Goal: Task Accomplishment & Management: Manage account settings

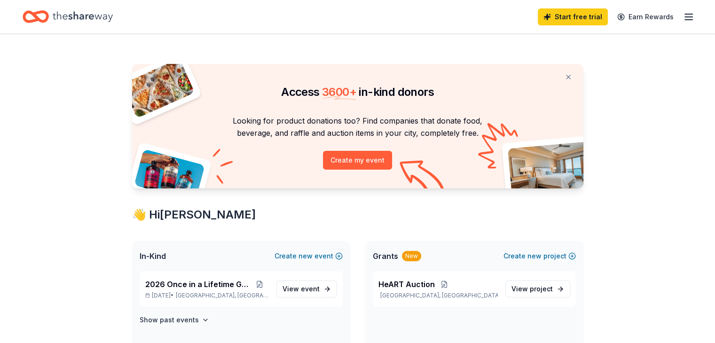
click at [85, 13] on icon "Home" at bounding box center [83, 16] width 60 height 19
click at [102, 10] on icon "Home" at bounding box center [83, 16] width 60 height 19
click at [685, 14] on line "button" at bounding box center [689, 14] width 8 height 0
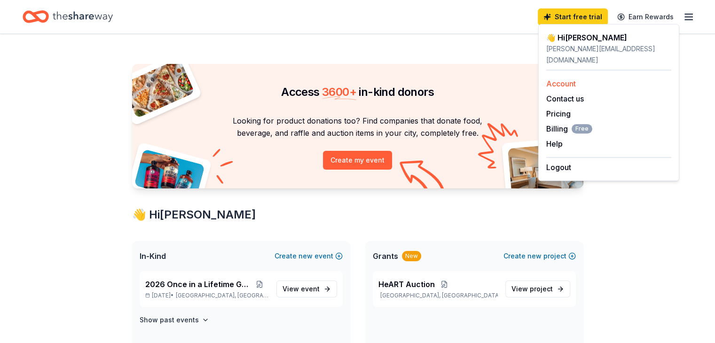
click at [559, 79] on link "Account" at bounding box center [561, 83] width 30 height 9
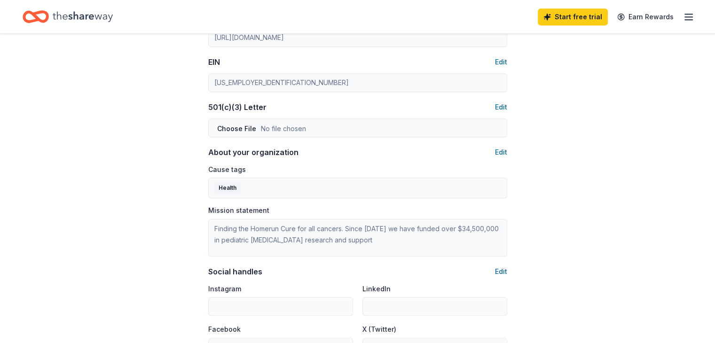
scroll to position [448, 0]
click at [504, 107] on button "Edit" at bounding box center [501, 106] width 12 height 11
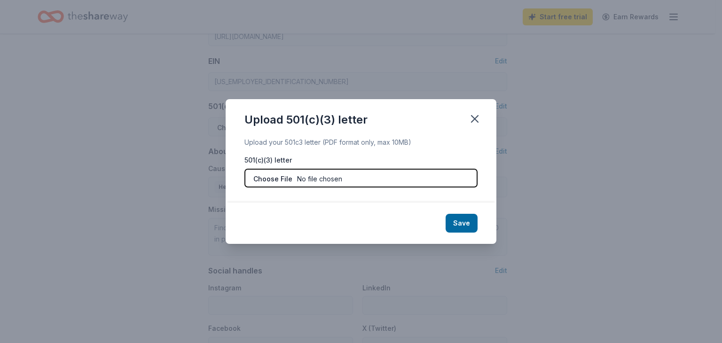
click at [268, 177] on input "file" at bounding box center [360, 178] width 233 height 19
type input "C:\fakepath\501C IRS Determination Letter.pdf"
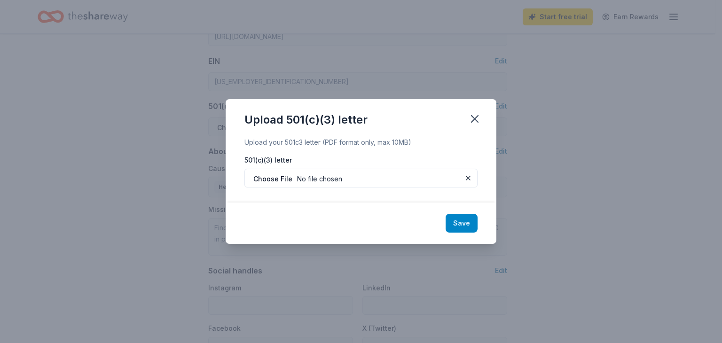
click at [462, 220] on button "Save" at bounding box center [461, 223] width 32 height 19
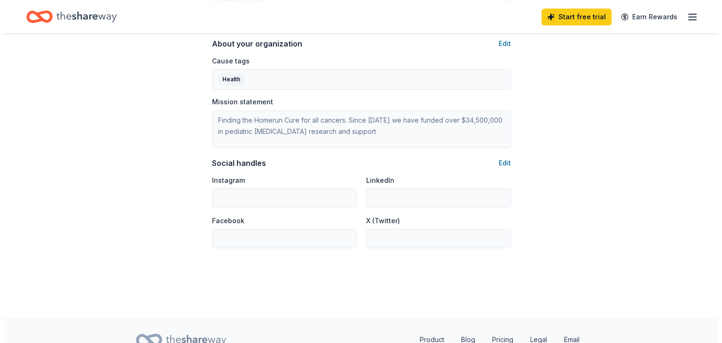
scroll to position [567, 0]
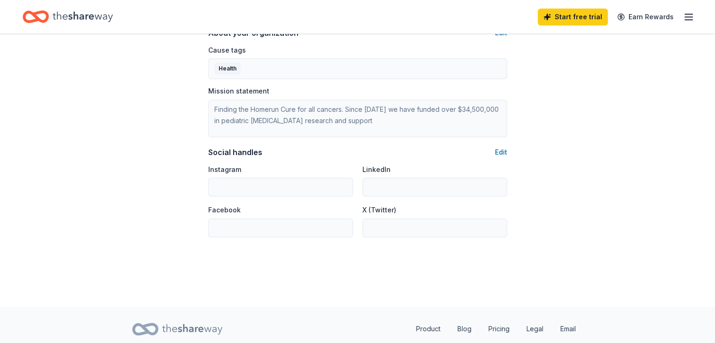
drag, startPoint x: 228, startPoint y: 226, endPoint x: 345, endPoint y: 289, distance: 133.5
click at [501, 150] on button "Edit" at bounding box center [501, 152] width 12 height 11
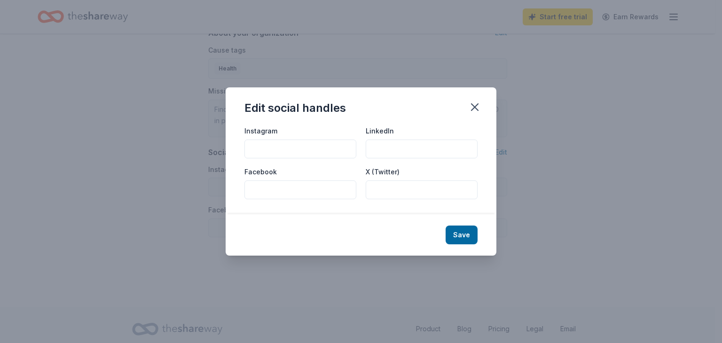
click at [272, 192] on input "Facebook" at bounding box center [300, 189] width 112 height 19
paste input "[URL][DOMAIN_NAME]"
type input "[URL][DOMAIN_NAME]"
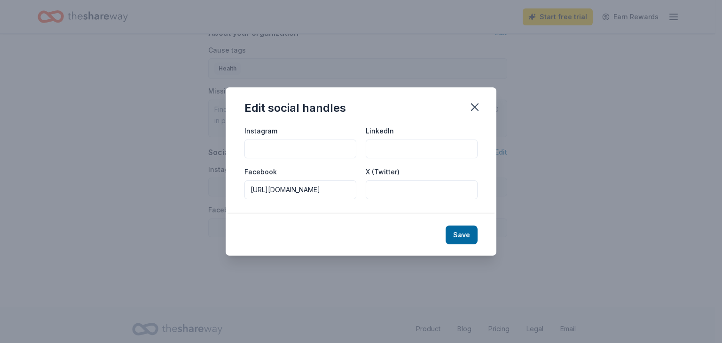
click at [262, 148] on input "Instagram" at bounding box center [300, 149] width 112 height 19
paste input "[URL][DOMAIN_NAME]"
type input "[URL][DOMAIN_NAME]"
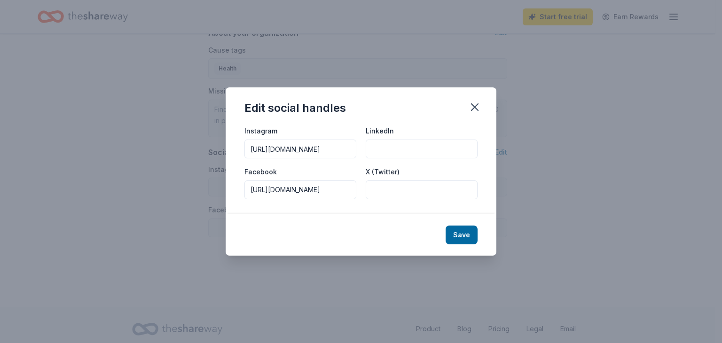
paste input "[URL][DOMAIN_NAME][MEDICAL_DATA]"
type input "[URL][DOMAIN_NAME][MEDICAL_DATA]"
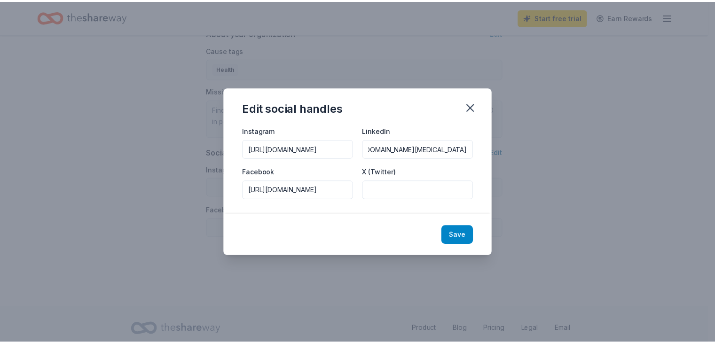
scroll to position [0, 0]
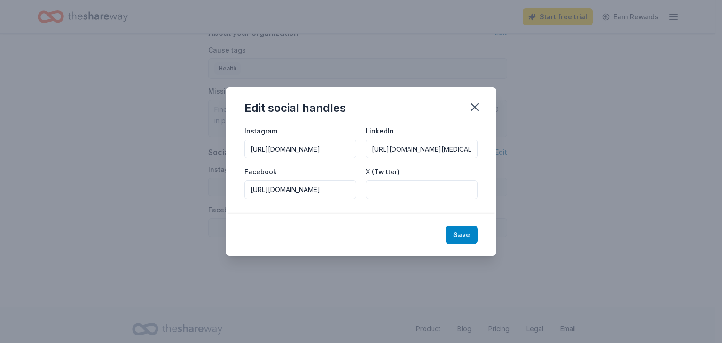
click at [460, 230] on button "Save" at bounding box center [461, 235] width 32 height 19
type input "[URL][DOMAIN_NAME]"
type input "[URL][DOMAIN_NAME][MEDICAL_DATA]"
type input "[URL][DOMAIN_NAME]"
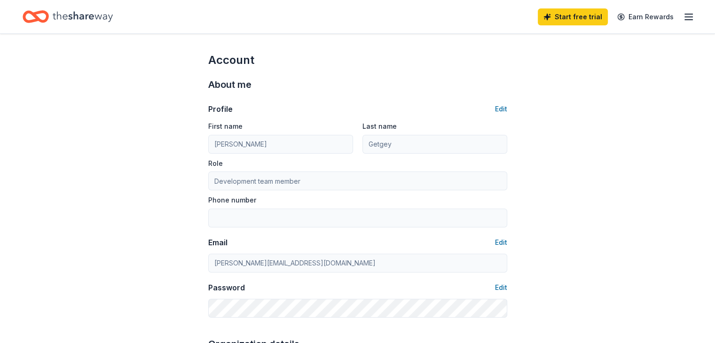
click at [75, 16] on icon "Home" at bounding box center [83, 16] width 60 height 19
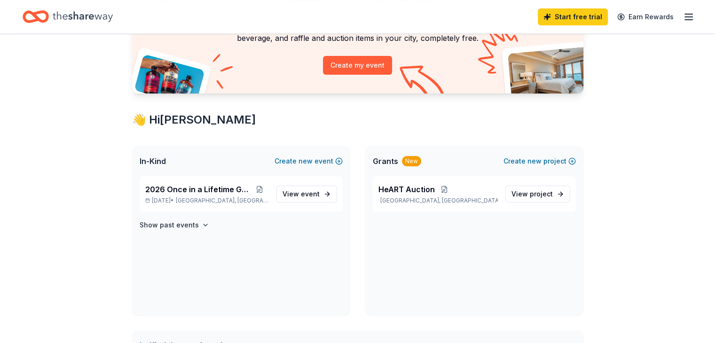
scroll to position [98, 0]
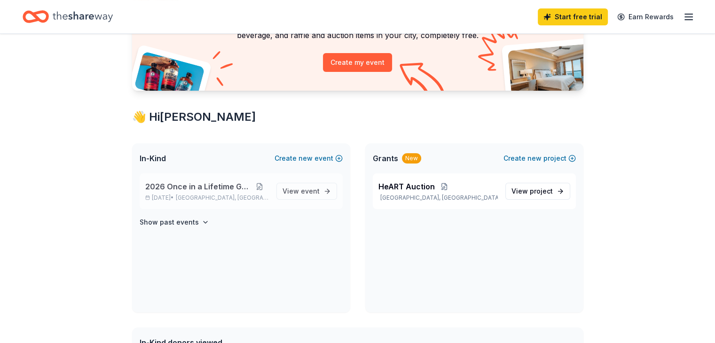
click at [262, 185] on button at bounding box center [259, 187] width 18 height 8
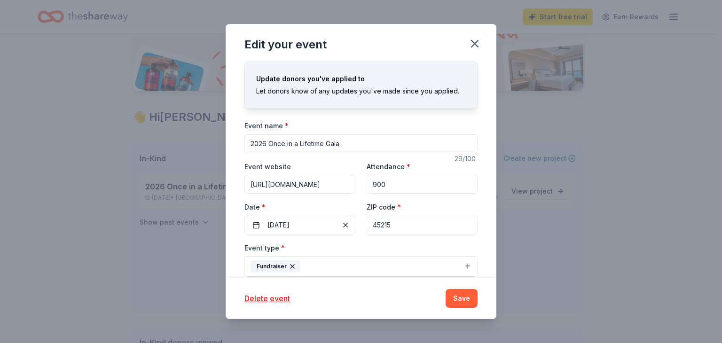
click at [266, 144] on input "2026 Once in a Lifetime Gala" at bounding box center [360, 143] width 233 height 19
type input "2026 Once in a Lifetime Gala"
click at [463, 297] on button "Save" at bounding box center [461, 298] width 32 height 19
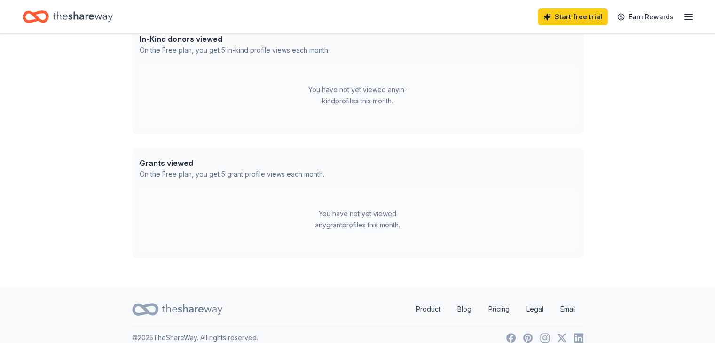
scroll to position [413, 0]
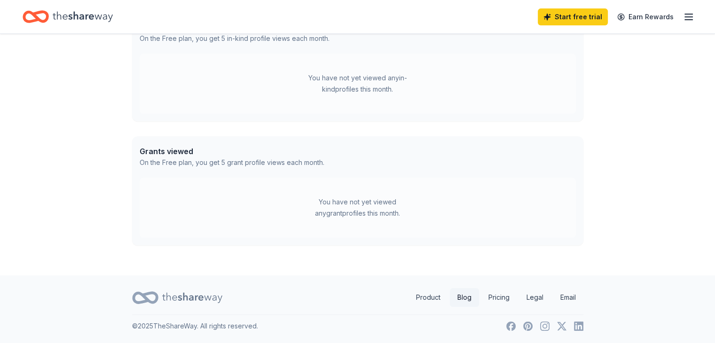
click at [456, 297] on link "Blog" at bounding box center [464, 297] width 29 height 19
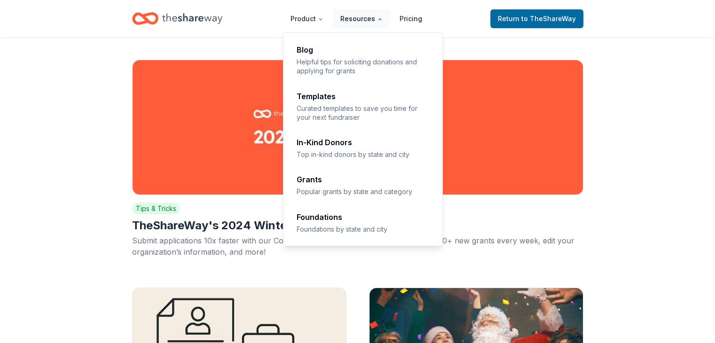
click at [363, 21] on button "Resources" at bounding box center [361, 18] width 57 height 19
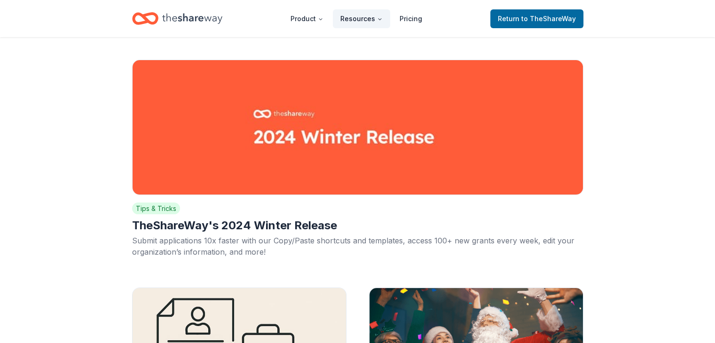
click at [363, 21] on button "Resources" at bounding box center [361, 18] width 57 height 19
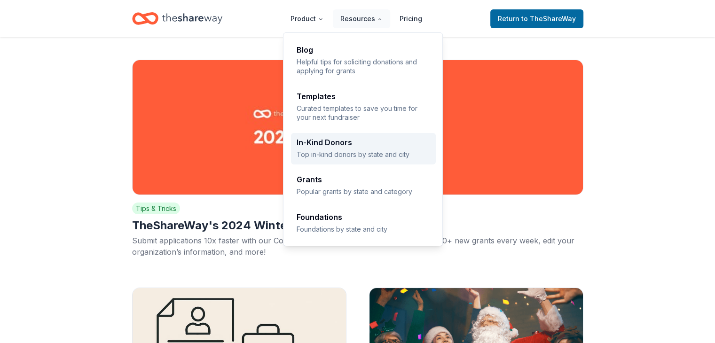
click at [339, 147] on div "In-Kind Donors Top in-kind donors by state and city" at bounding box center [363, 149] width 133 height 20
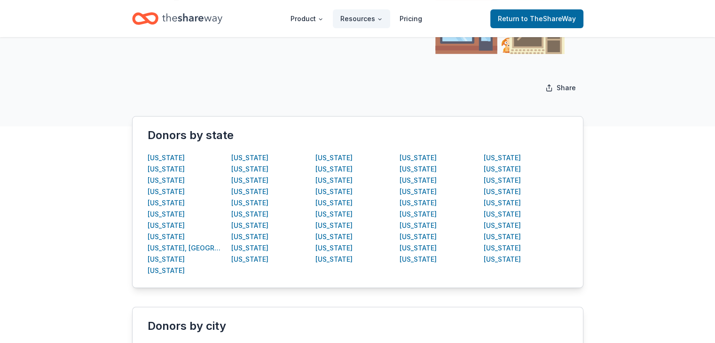
scroll to position [107, 0]
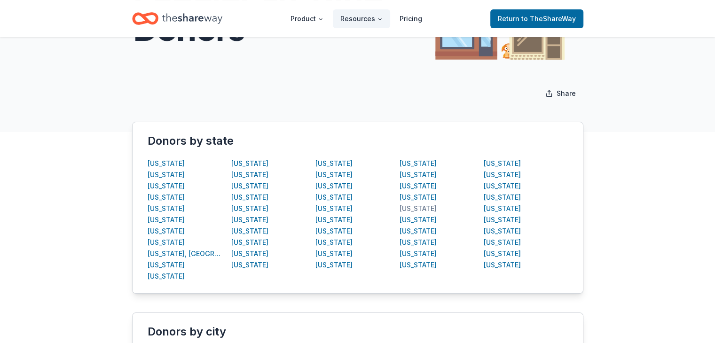
click at [408, 207] on div "Ohio" at bounding box center [417, 208] width 37 height 11
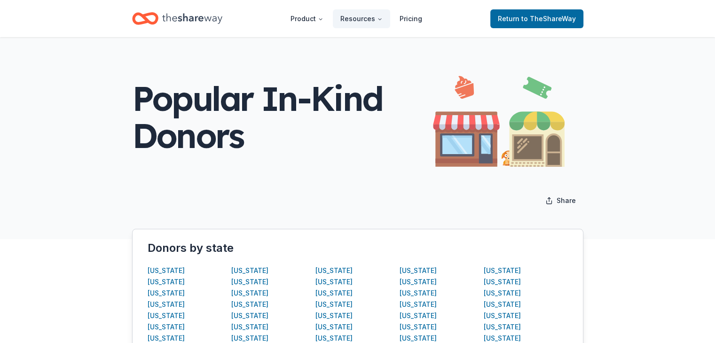
scroll to position [114, 0]
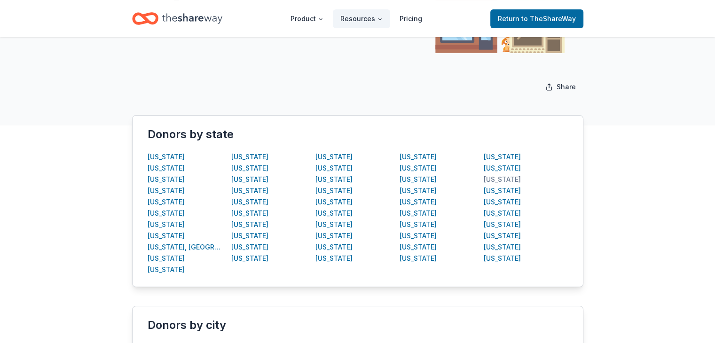
click at [493, 178] on div "Texas" at bounding box center [502, 179] width 37 height 11
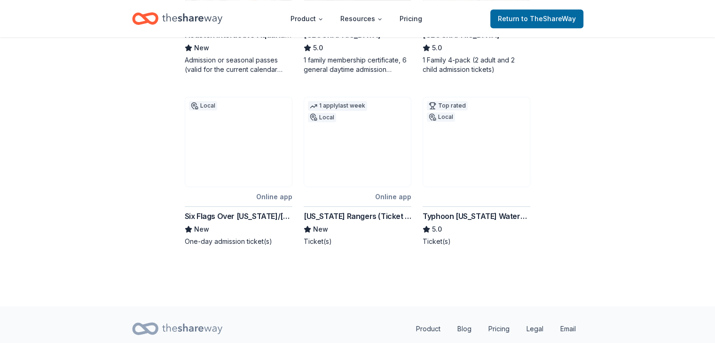
scroll to position [503, 0]
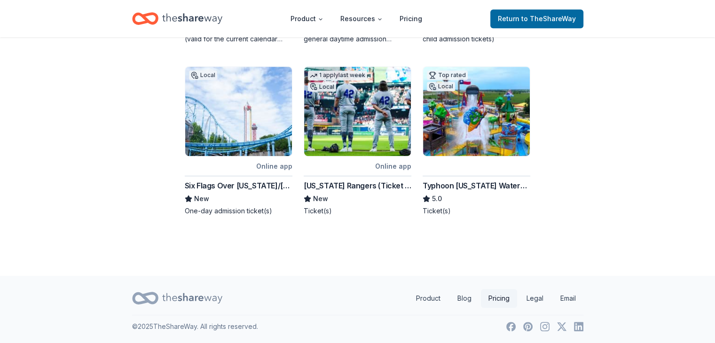
click at [501, 297] on link "Pricing" at bounding box center [499, 298] width 36 height 19
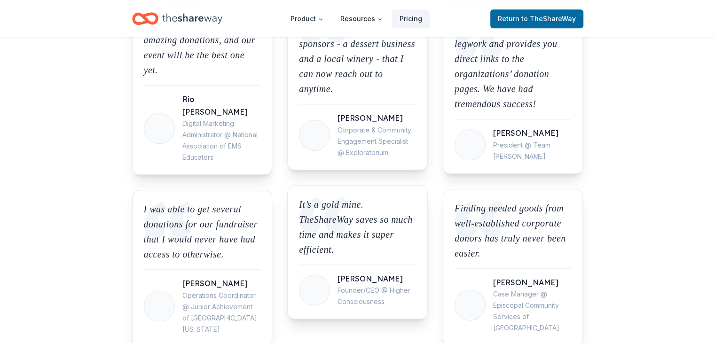
scroll to position [1077, 0]
